Goal: Submit feedback/report problem: Provide input to the site owners about the experience or issues

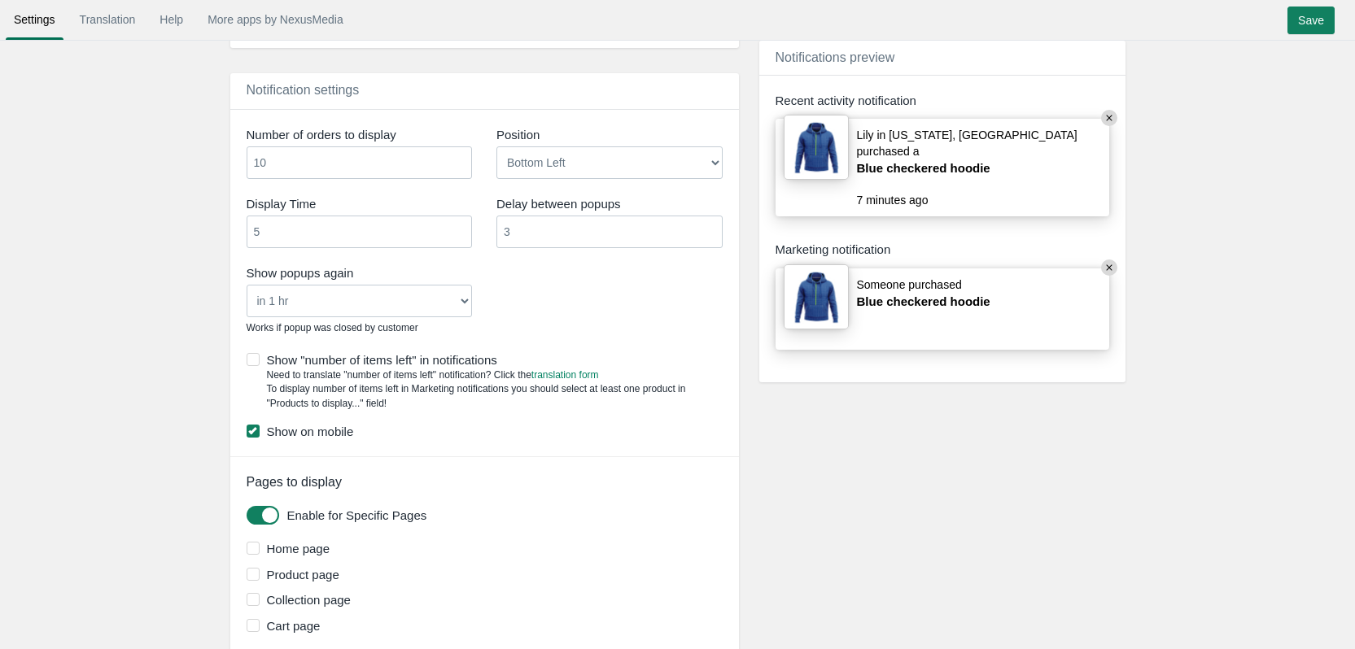
scroll to position [1704, 0]
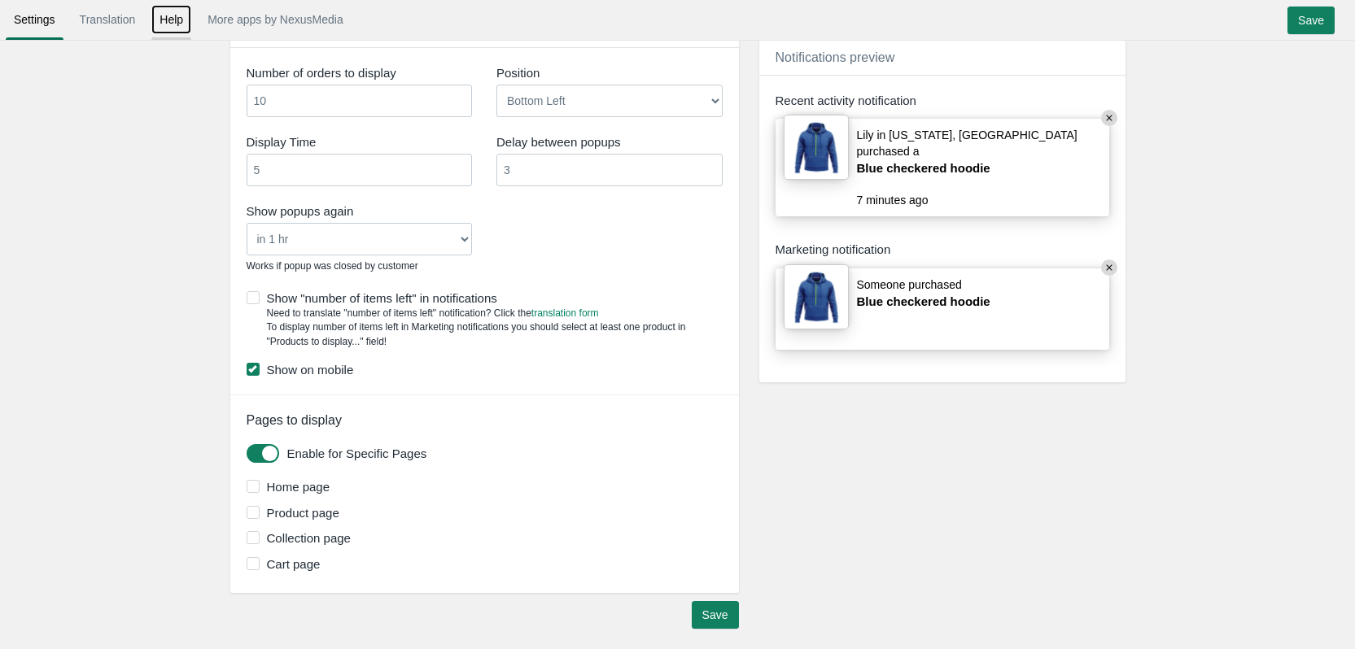
click at [181, 21] on link "Help" at bounding box center [171, 19] width 40 height 29
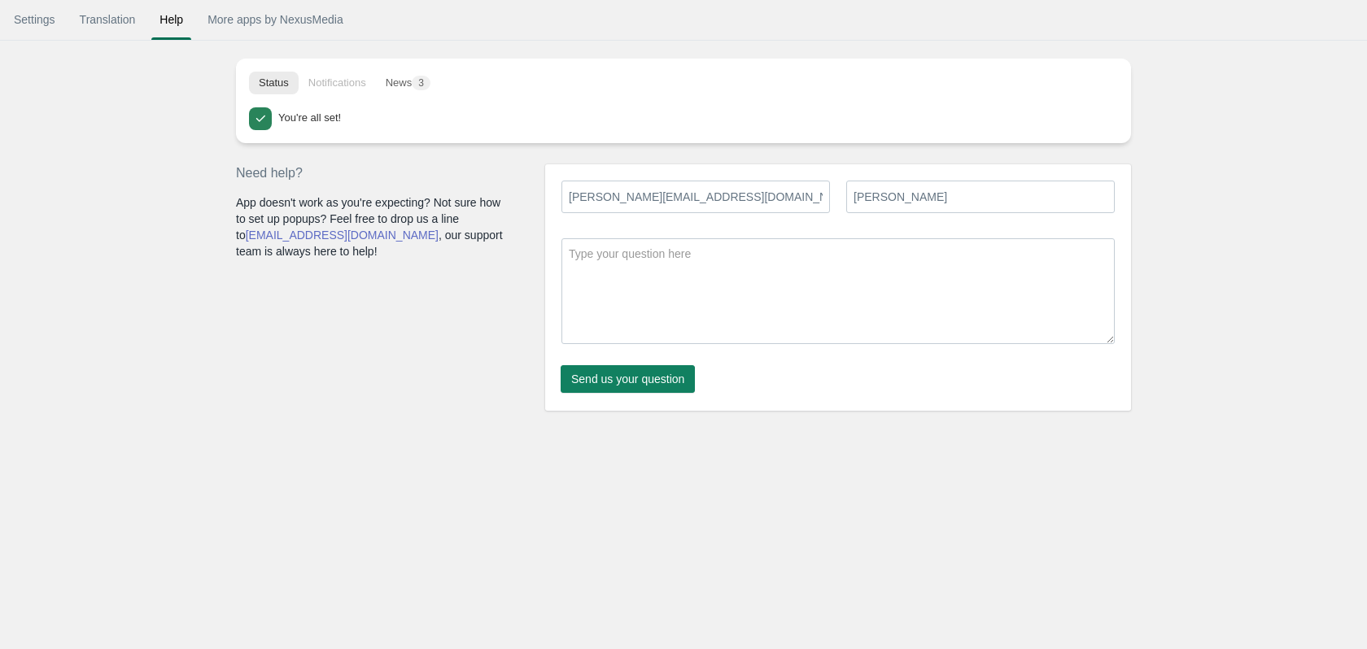
click at [660, 207] on input "Email" at bounding box center [696, 197] width 269 height 33
click at [898, 204] on input "Lisa Bergsma" at bounding box center [980, 197] width 269 height 33
drag, startPoint x: 925, startPoint y: 194, endPoint x: 872, endPoint y: 195, distance: 52.9
click at [872, 195] on input "Lisa Bergsma" at bounding box center [980, 197] width 269 height 33
click at [860, 237] on div "Lisa Bergsma Send us your question" at bounding box center [830, 289] width 570 height 243
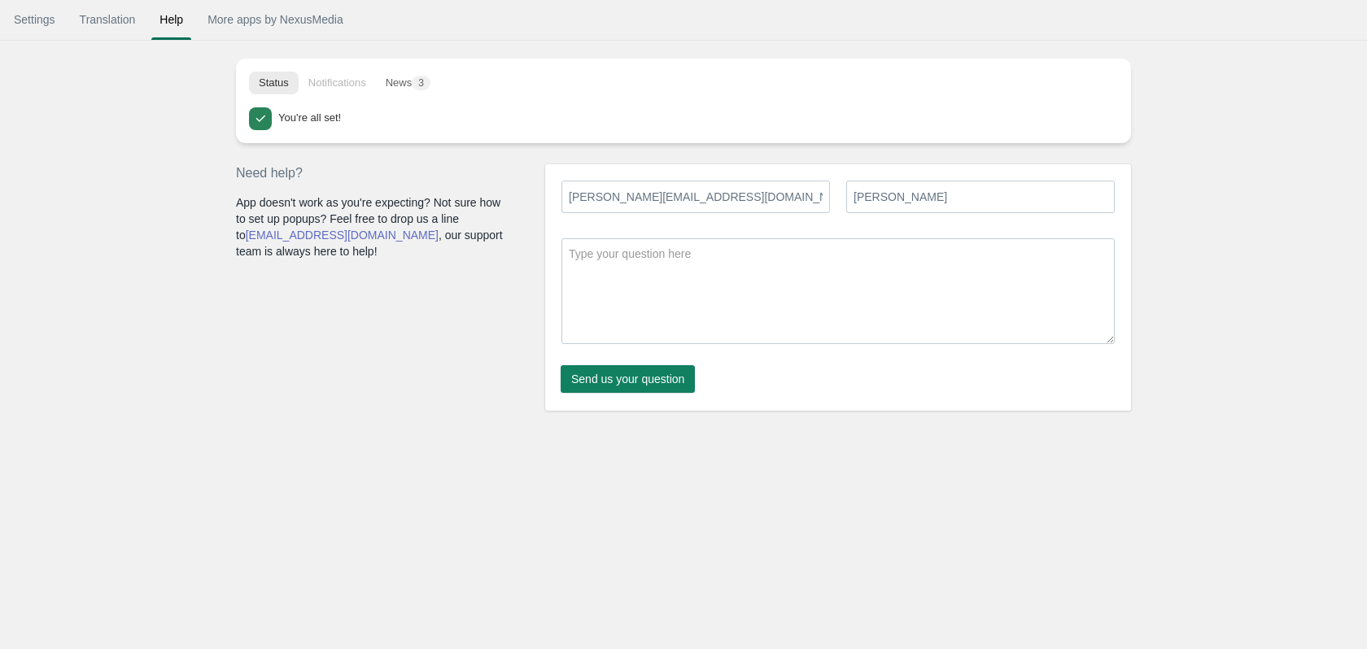
drag, startPoint x: 881, startPoint y: 229, endPoint x: 844, endPoint y: 255, distance: 45.1
click at [845, 259] on div "Lisa Bergsma Send us your question" at bounding box center [830, 289] width 570 height 243
drag, startPoint x: 500, startPoint y: 181, endPoint x: 412, endPoint y: 181, distance: 88.7
click at [429, 181] on div "Need help? App doesn't work as you're expecting? Not sure how to set up popups?…" at bounding box center [675, 279] width 911 height 263
click at [641, 199] on input "Email" at bounding box center [696, 197] width 269 height 33
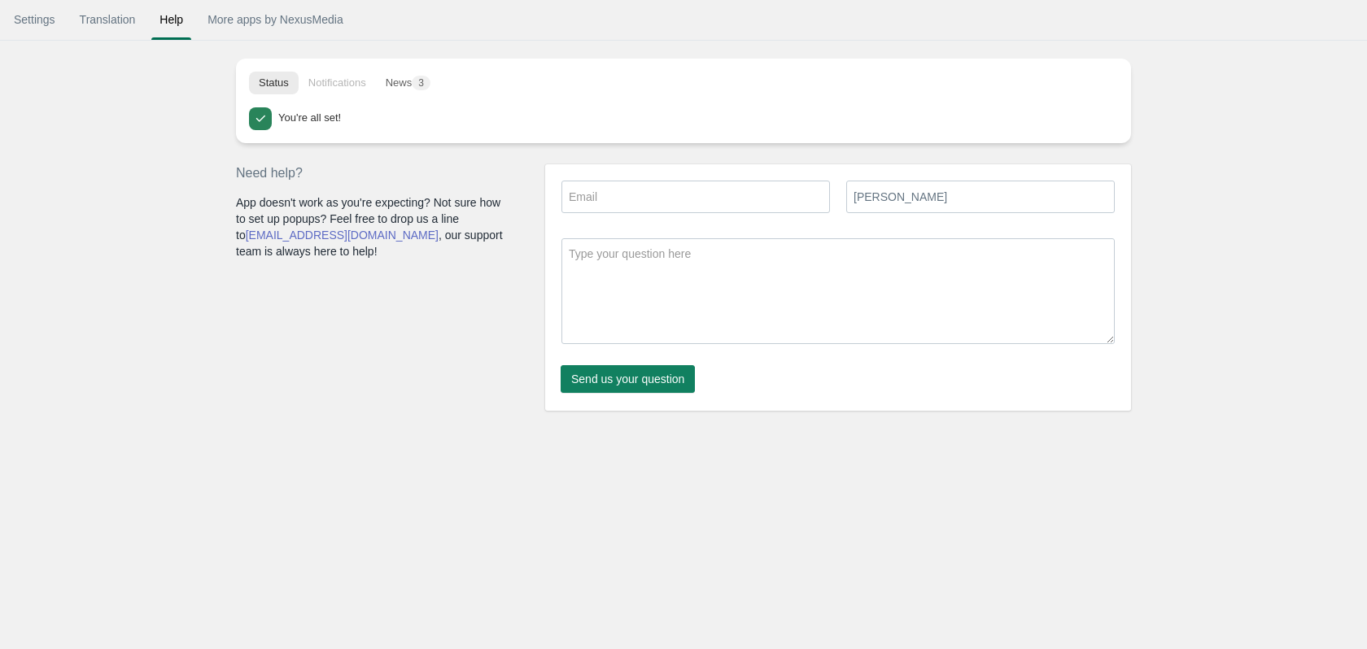
type input "[PERSON_NAME][EMAIL_ADDRESS][DOMAIN_NAME]"
click at [636, 278] on textarea at bounding box center [838, 291] width 553 height 106
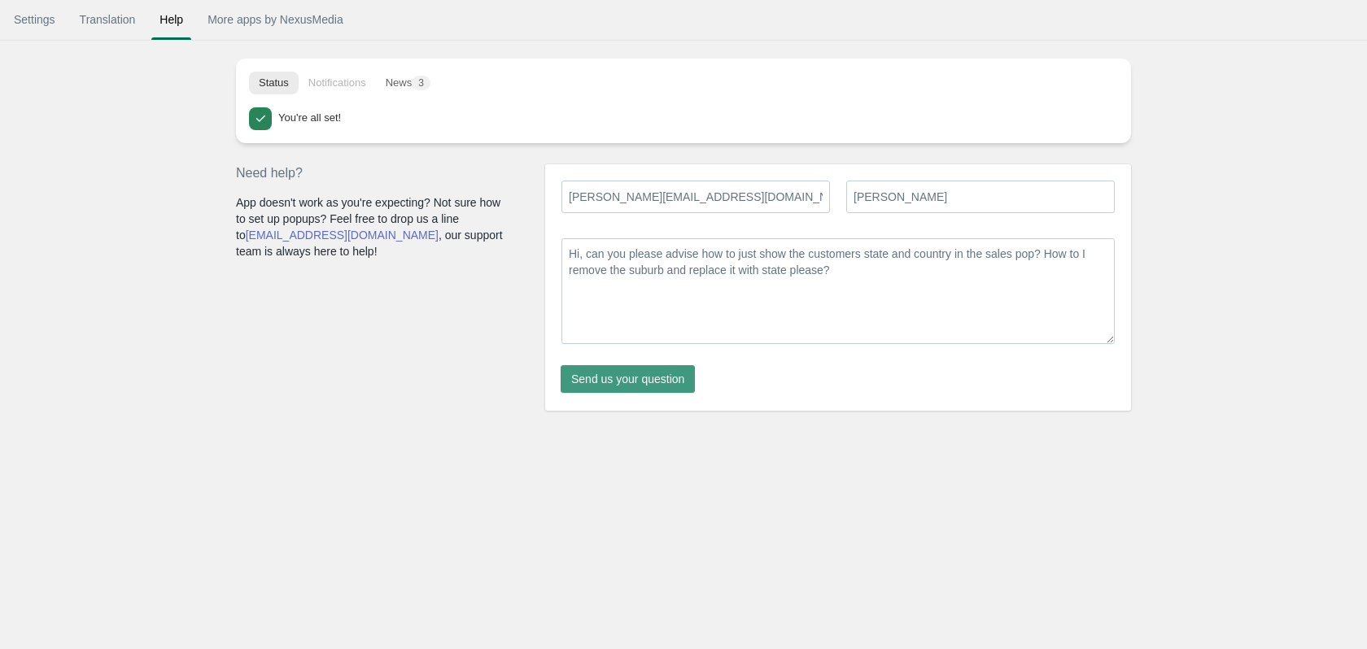
type textarea "Hi, can you please advise how to just show the customers state and country in t…"
click at [655, 378] on span "Send us your question" at bounding box center [627, 379] width 113 height 13
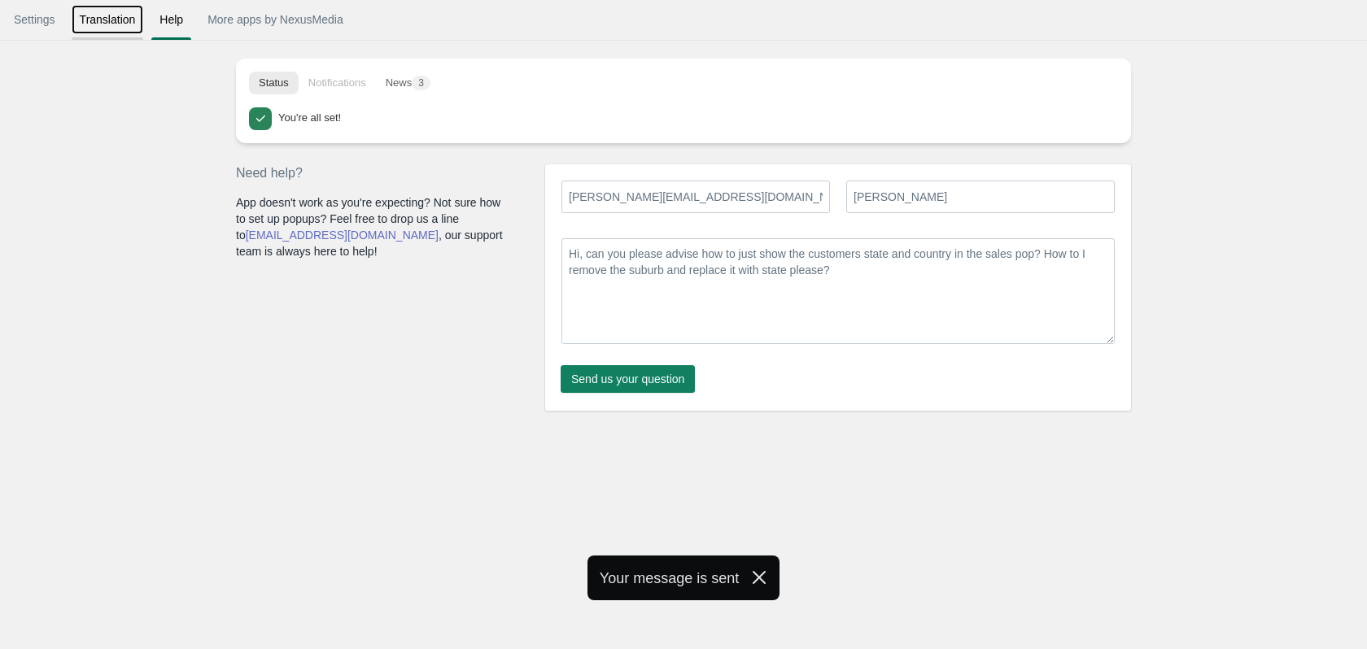
click at [115, 28] on link "Translation" at bounding box center [108, 19] width 72 height 29
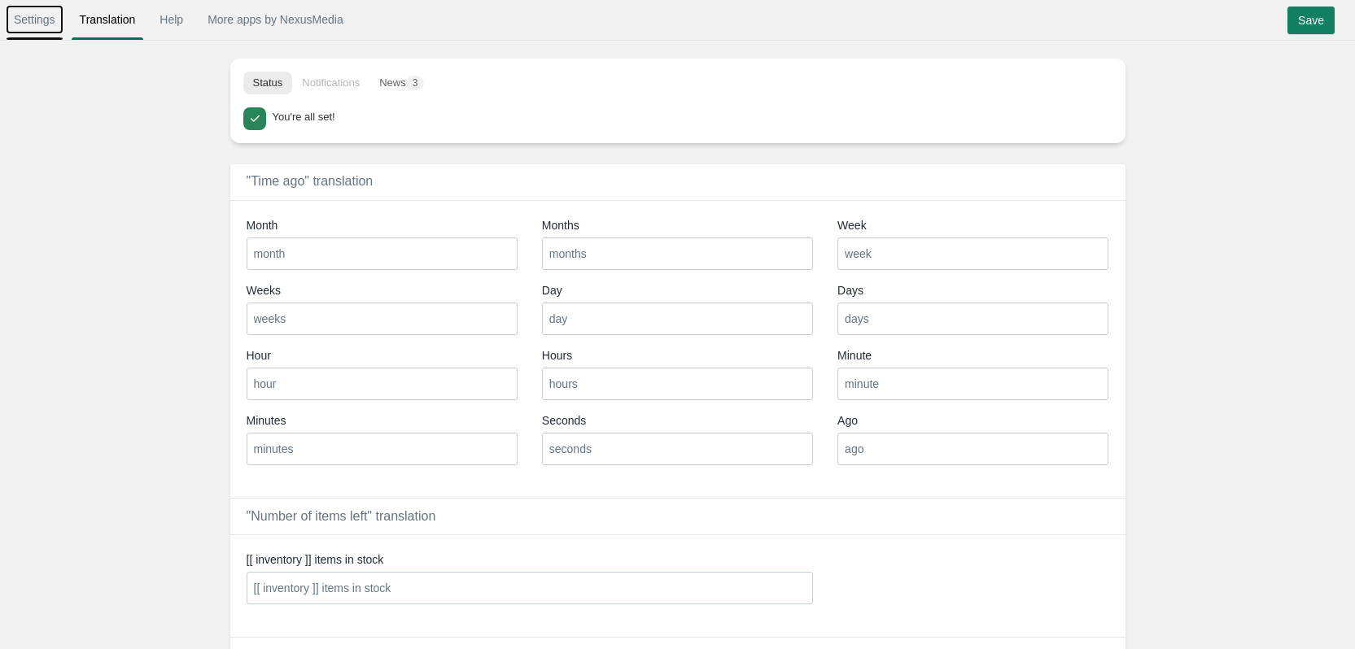
click at [41, 28] on link "Settings" at bounding box center [35, 19] width 58 height 29
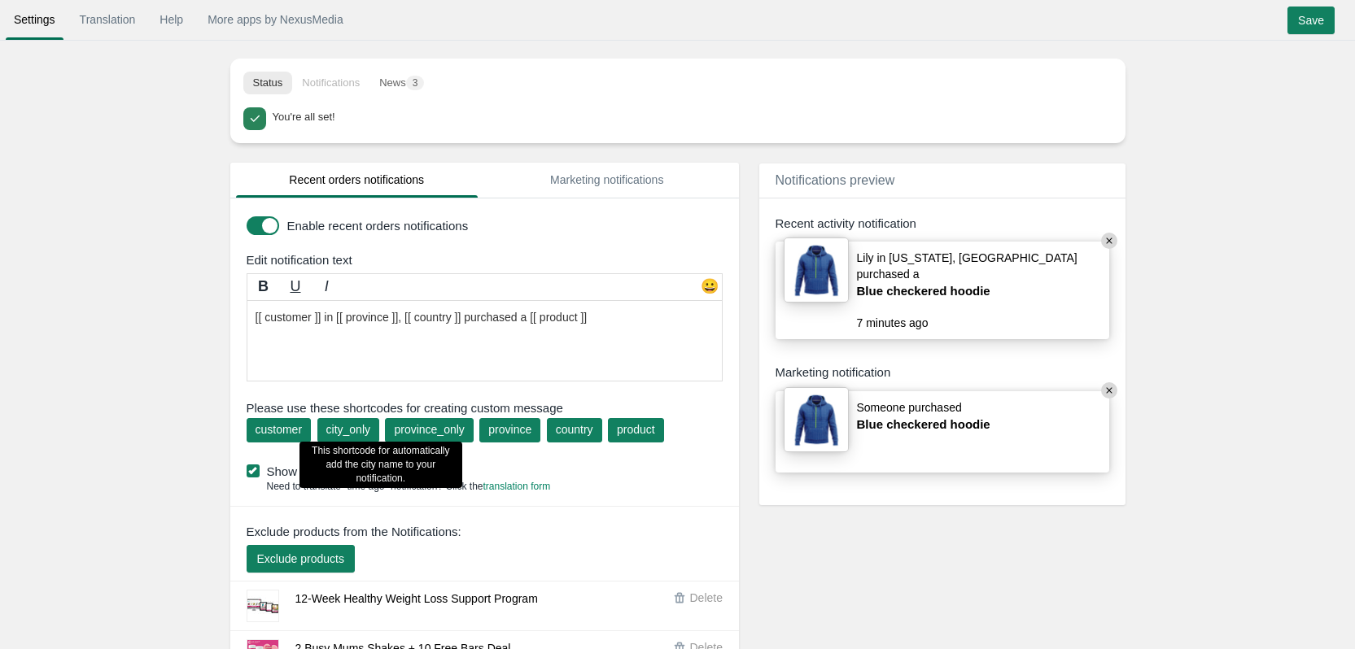
click at [359, 433] on div "city_only" at bounding box center [348, 430] width 44 height 16
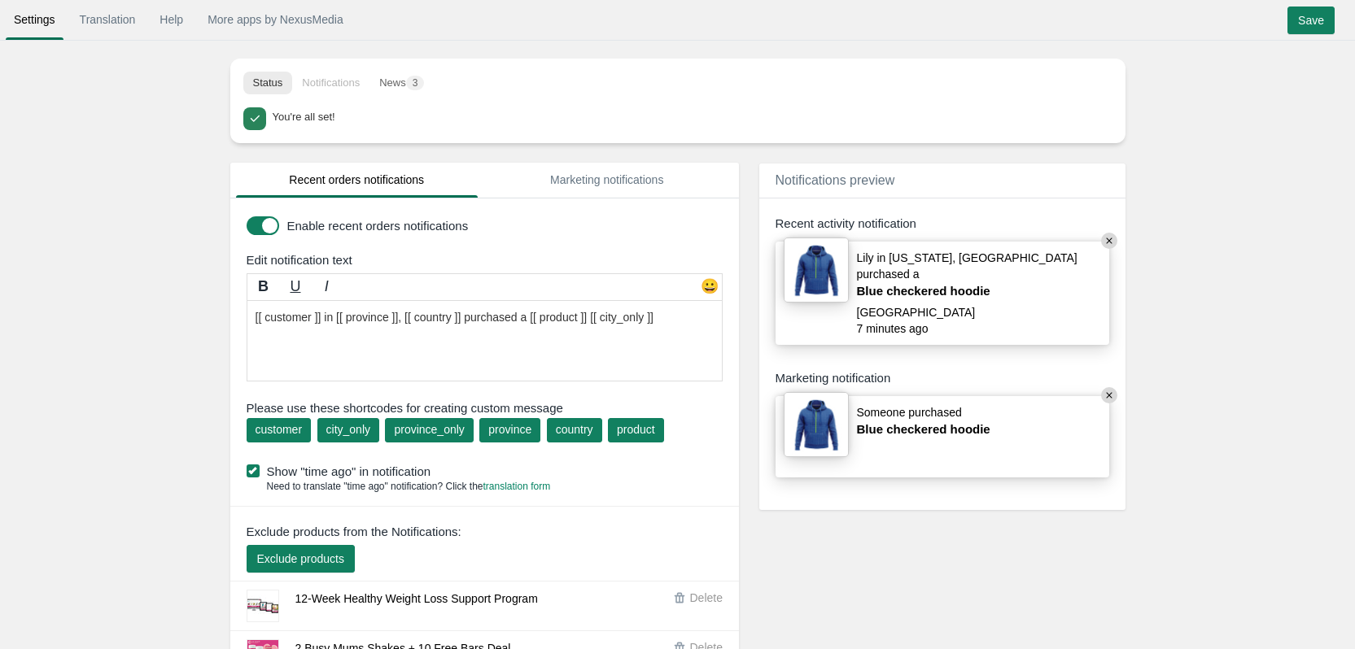
drag, startPoint x: 672, startPoint y: 319, endPoint x: 594, endPoint y: 313, distance: 78.3
click at [594, 313] on textarea "[[ customer ]] in [[ province ]], [[ country ]] purchased a [[ product ]] [[ ci…" at bounding box center [485, 340] width 476 height 81
click at [405, 315] on textarea "[[ customer ]] in [[ province ]], [[ country ]] purchased a [[ product ]] [[ ci…" at bounding box center [485, 340] width 476 height 81
paste textarea "ity_only ]] [[ c"
click at [405, 319] on textarea "[[ customer ]] in [[ province ]], [[ country ]] purchased a [[ product ]] [[ ci…" at bounding box center [485, 340] width 476 height 81
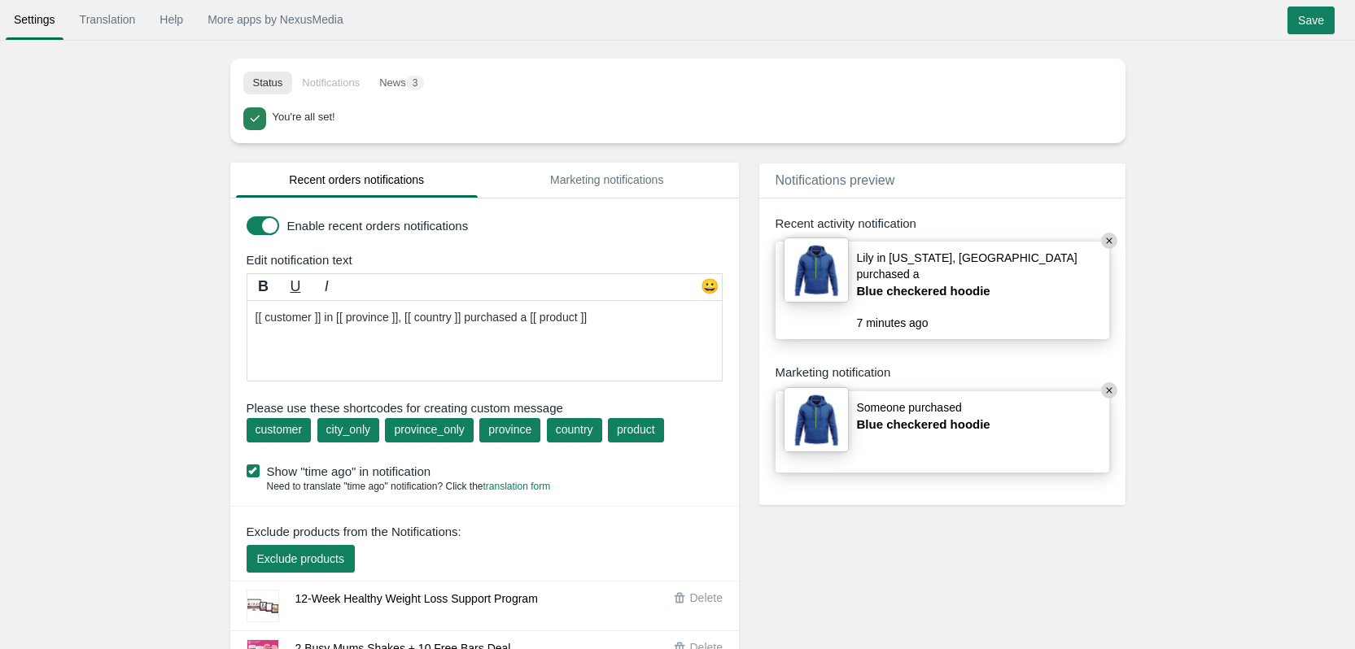
click at [420, 330] on textarea "[[ customer ]] in [[ province ]], [[ country ]] purchased a [[ product ]] [[ ci…" at bounding box center [485, 340] width 476 height 81
click at [408, 317] on textarea "[[ customer ]] in [[ province ]], [[ country ]] purchased a [[ product ]] [[ ci…" at bounding box center [485, 340] width 476 height 81
click at [374, 428] on div "city_only This shortcode for automatically add the city name to your notificati…" at bounding box center [348, 430] width 62 height 24
drag, startPoint x: 407, startPoint y: 319, endPoint x: 360, endPoint y: 318, distance: 47.2
click at [360, 318] on textarea "[[ customer ]] in [[ province ]], [[ country ]] purchased a [[ product ]] [[ ci…" at bounding box center [485, 340] width 476 height 81
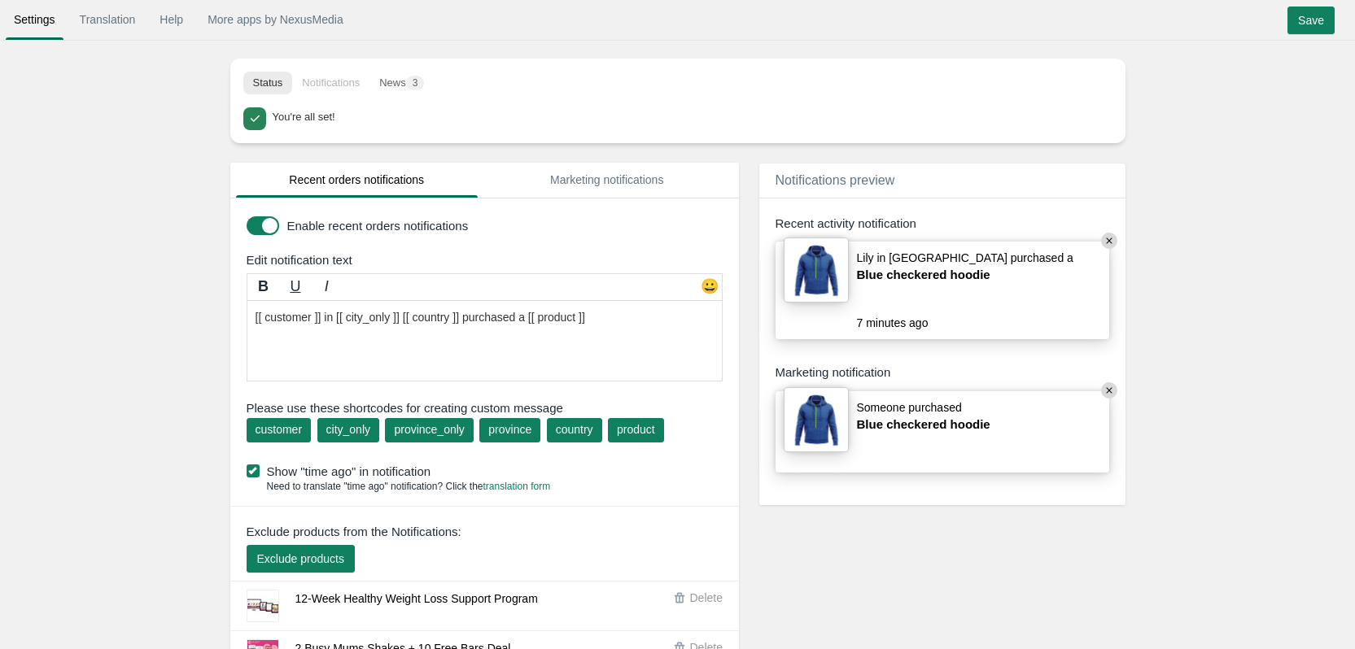
click at [403, 320] on textarea "[[ customer ]] in [[ province ]], [[ country ]] purchased a [[ product ]] [[ ci…" at bounding box center [485, 340] width 476 height 81
click at [1306, 27] on input "Save" at bounding box center [1310, 21] width 47 height 28
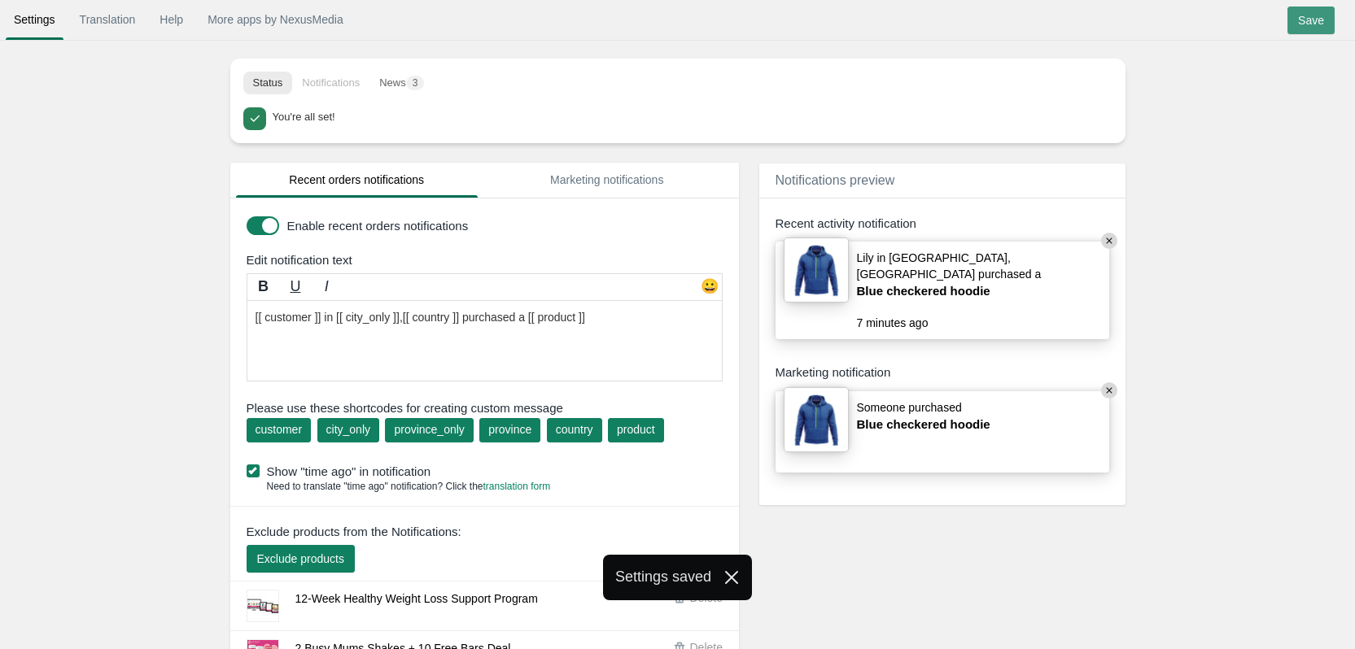
click at [1322, 24] on input "Save" at bounding box center [1310, 21] width 47 height 28
click at [607, 312] on textarea "[[ customer ]] in [[ province ]], [[ country ]] purchased a [[ product ]] [[ ci…" at bounding box center [485, 340] width 476 height 81
drag, startPoint x: 400, startPoint y: 314, endPoint x: 357, endPoint y: 317, distance: 43.2
click at [356, 316] on textarea "[[ customer ]] in [[ province ]], [[ country ]] purchased a [[ product ]] [[ ci…" at bounding box center [485, 340] width 476 height 81
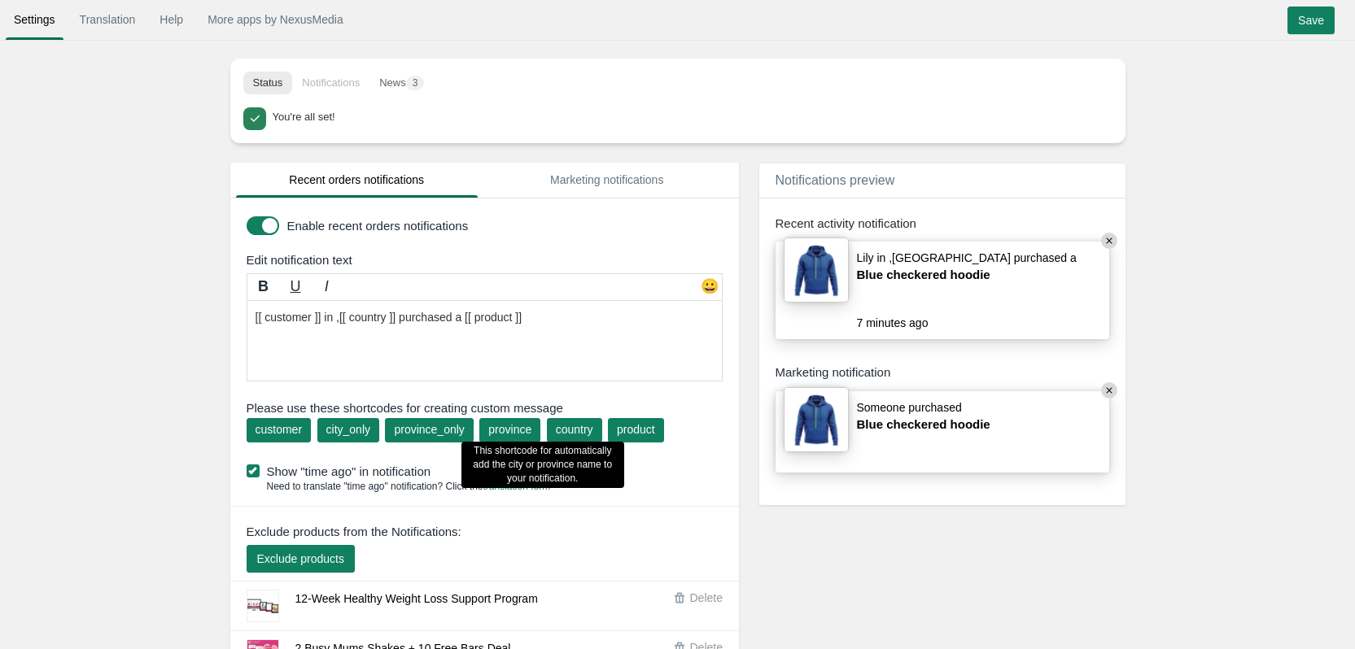
click at [499, 430] on div "province" at bounding box center [509, 430] width 43 height 16
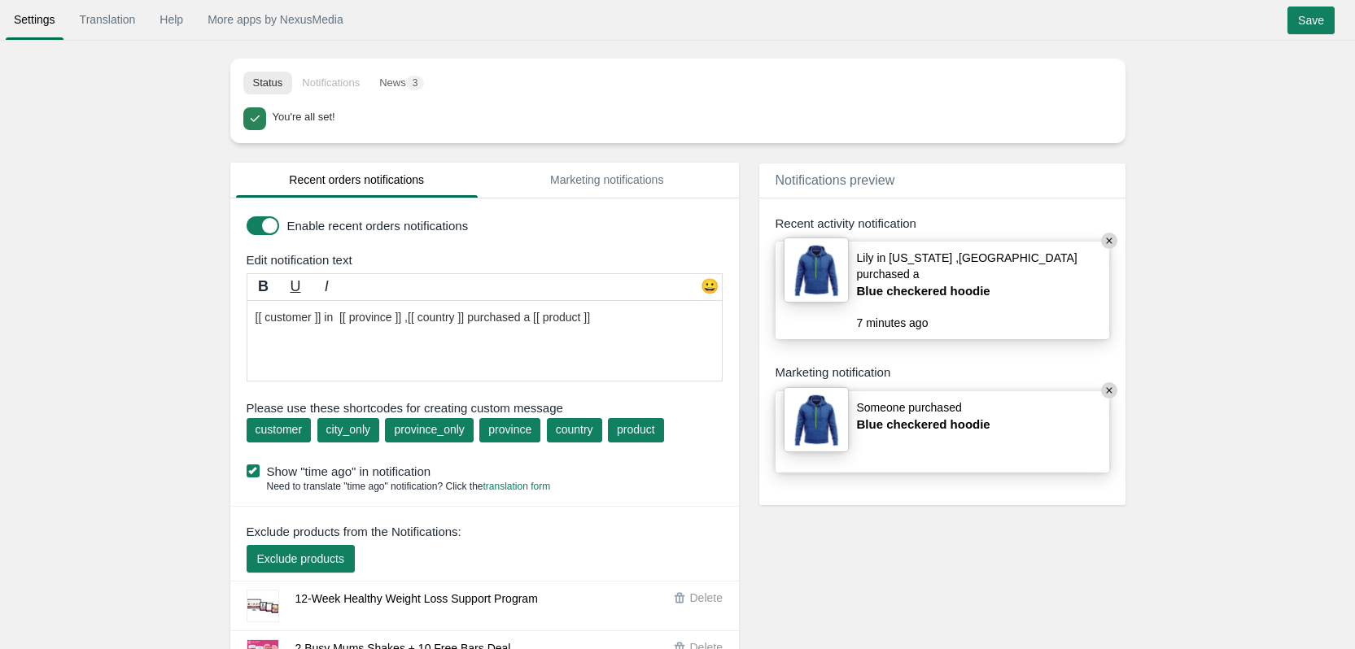
click at [412, 318] on textarea "[[ customer ]] in [[ province ]], [[ country ]] purchased a [[ product ]] [[ ci…" at bounding box center [485, 340] width 476 height 81
type textarea "[[ customer ]] in [[ province ]], [[ country ]] purchased a [[ product ]]"
click at [1299, 28] on input "Save" at bounding box center [1310, 21] width 47 height 28
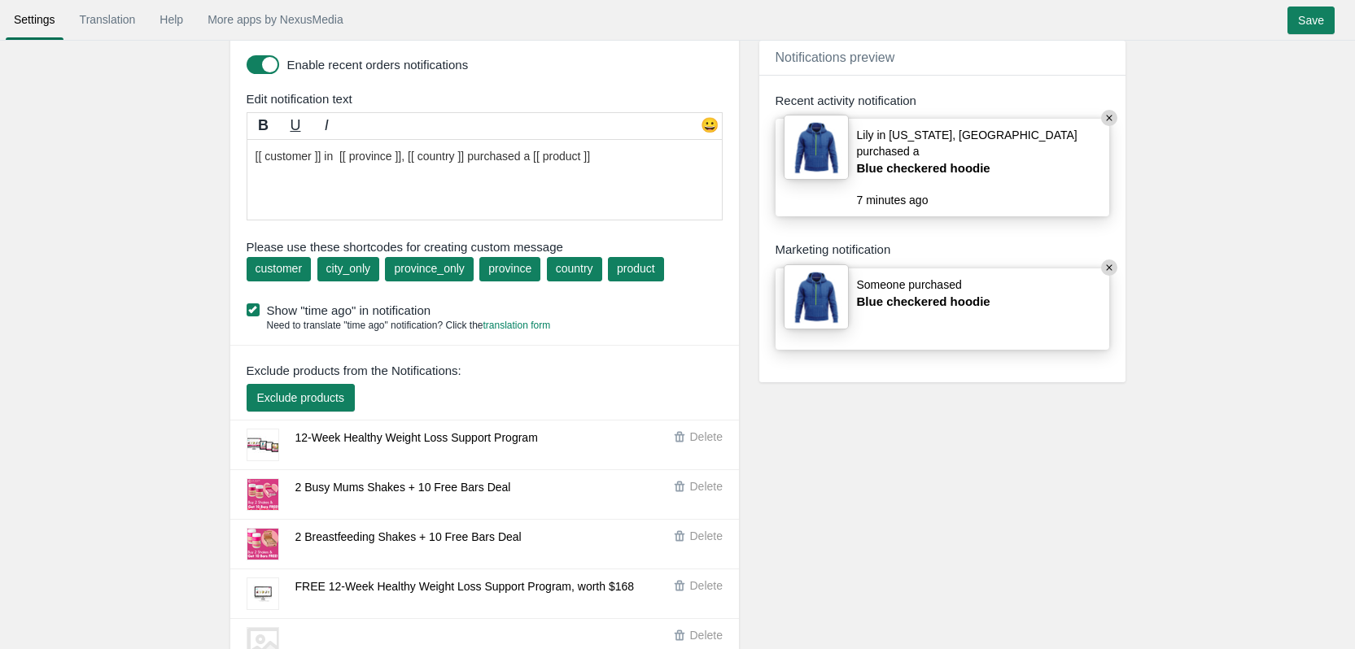
scroll to position [162, 0]
click at [160, 20] on link "Help" at bounding box center [171, 19] width 40 height 29
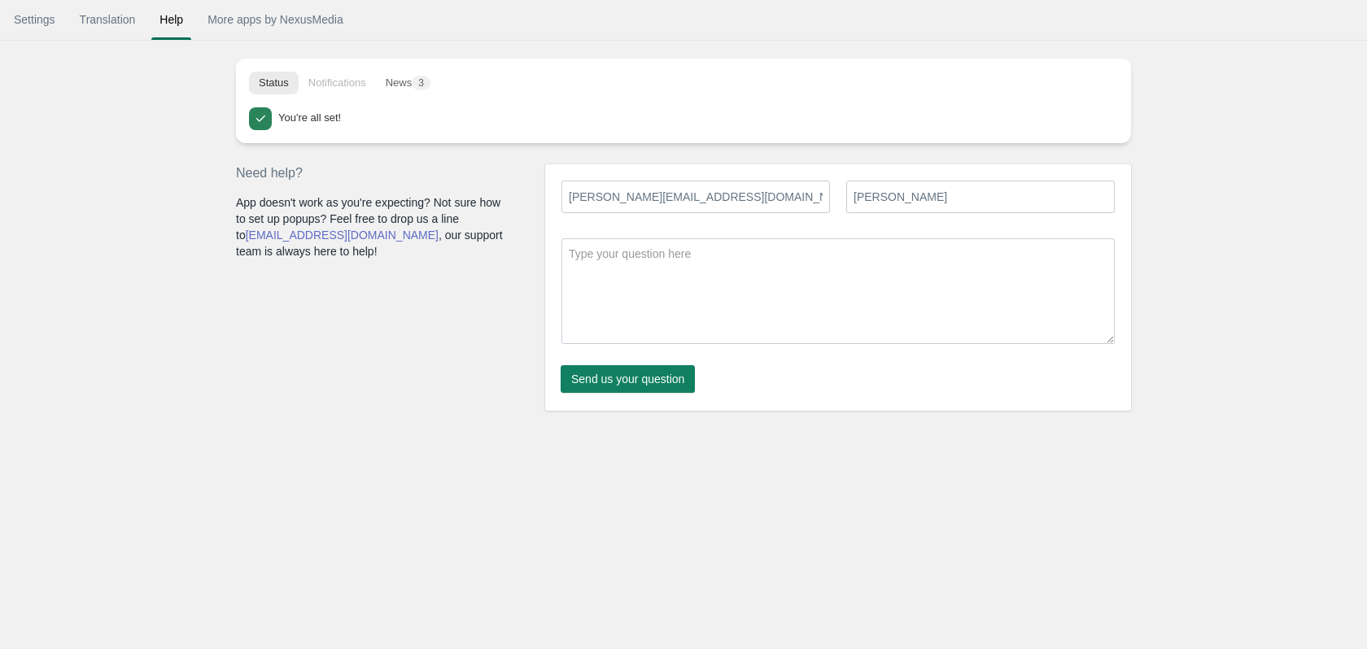
click at [623, 285] on textarea at bounding box center [838, 291] width 553 height 106
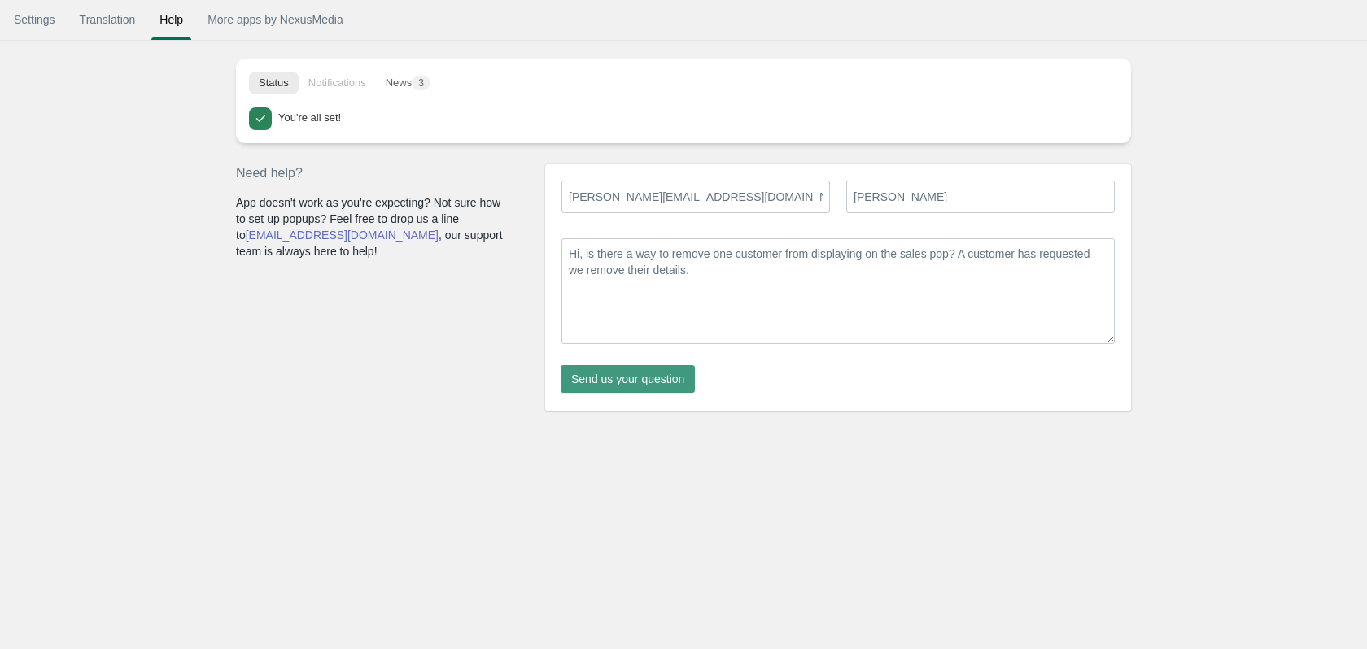
type textarea "Hi, is there a way to remove one customer from displaying on the sales pop? A c…"
click at [637, 388] on button "Send us your question" at bounding box center [628, 379] width 134 height 28
